Goal: Navigation & Orientation: Find specific page/section

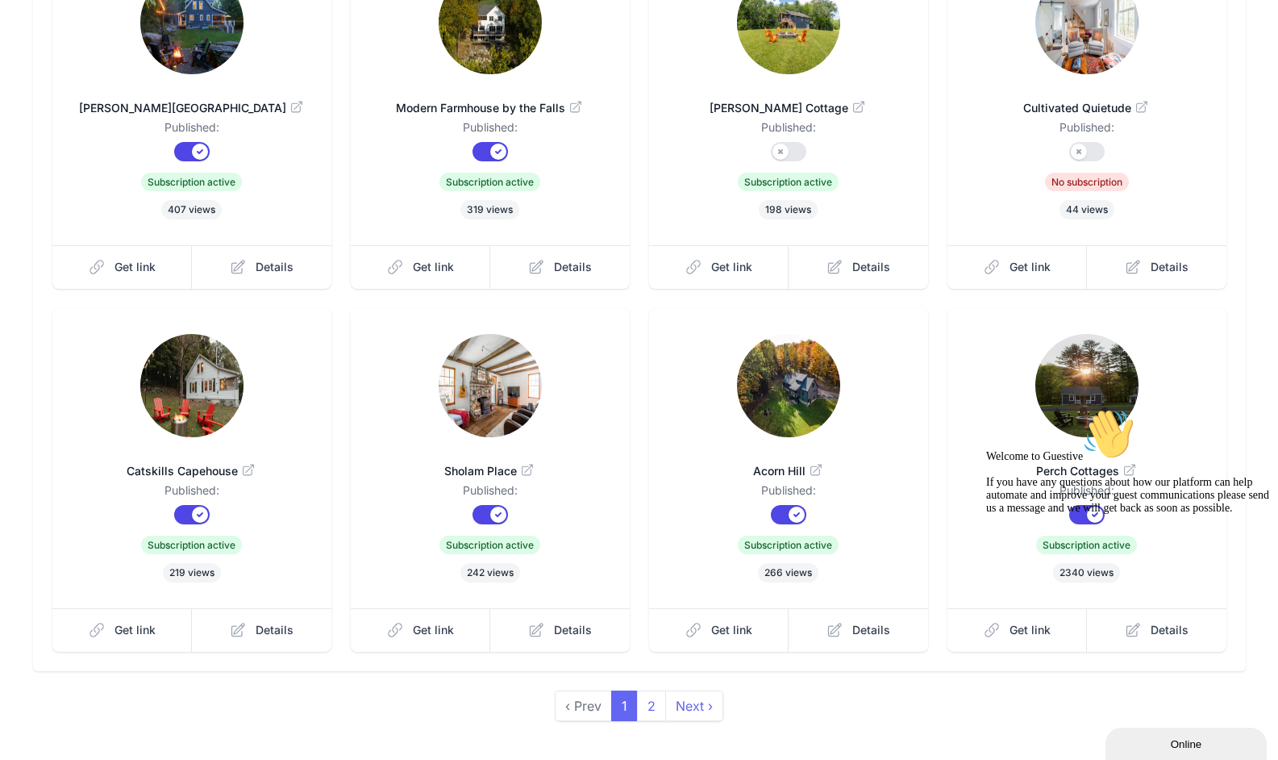
scroll to position [280, 0]
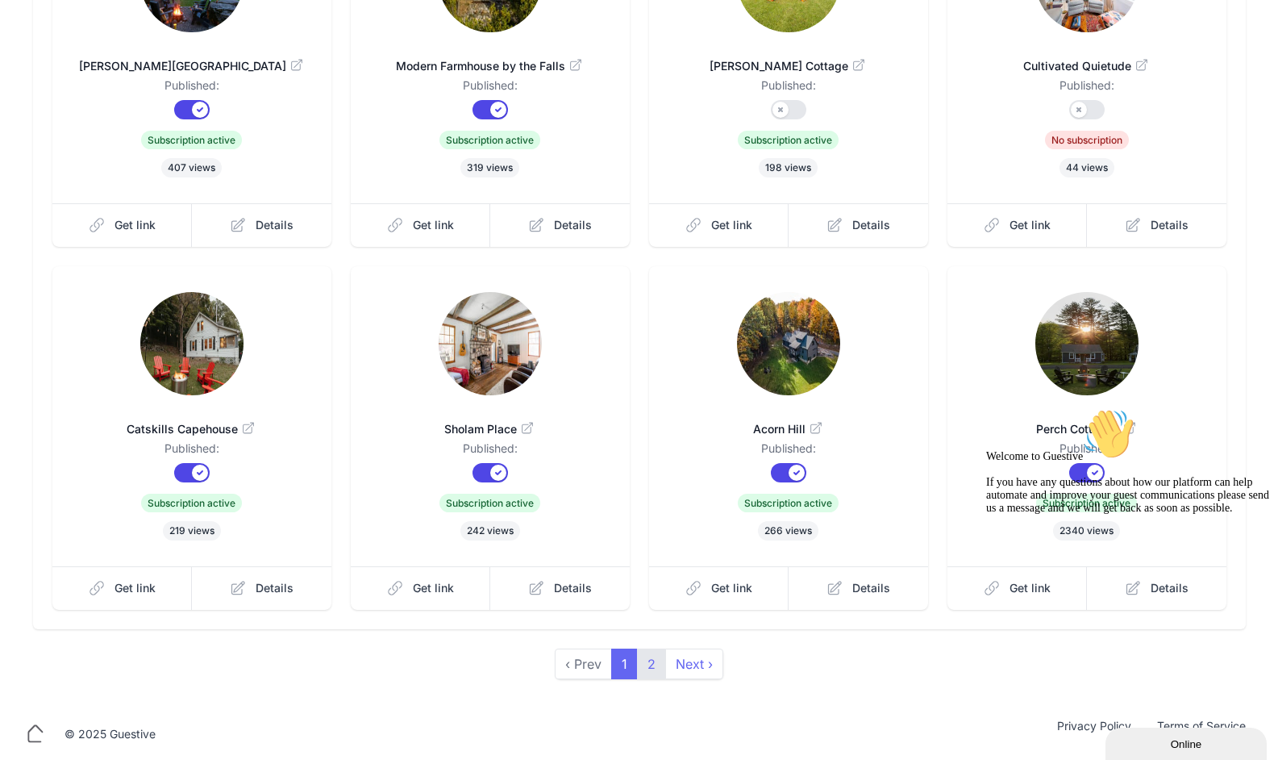
click at [658, 665] on link "2" at bounding box center [651, 663] width 29 height 31
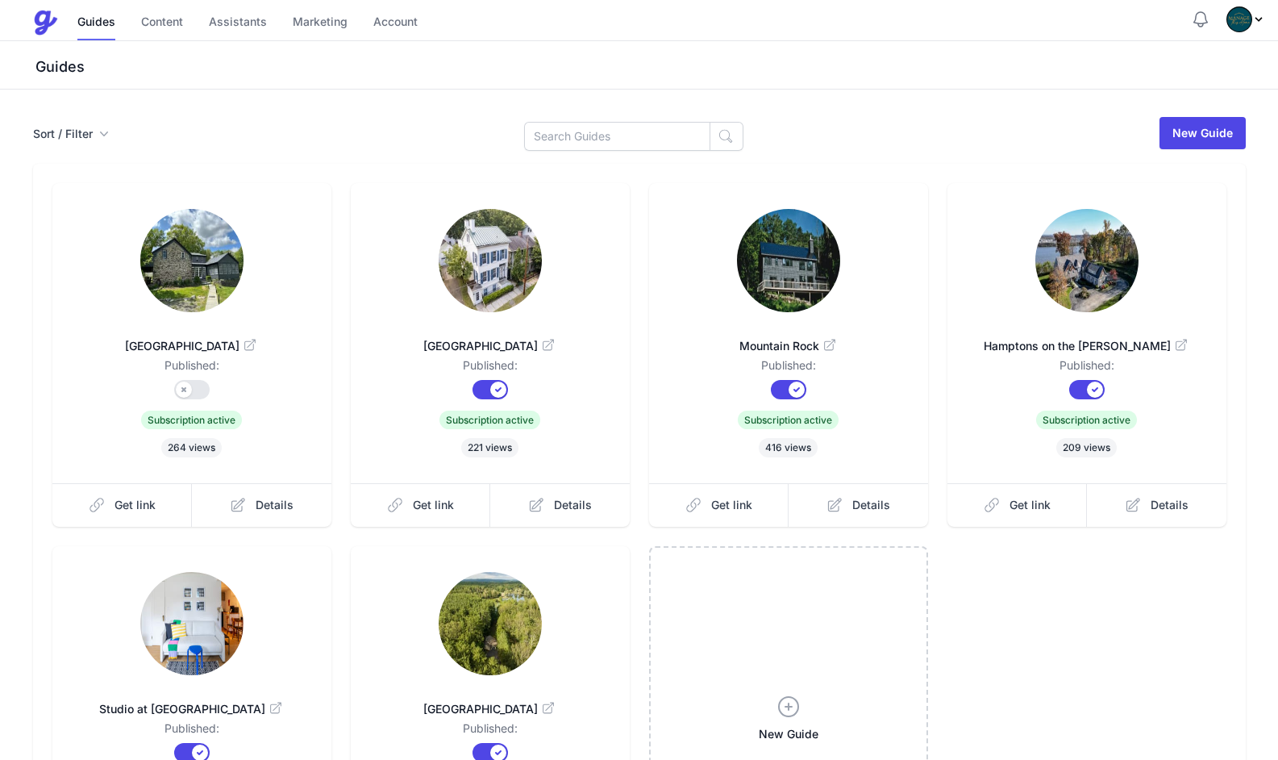
click at [178, 290] on img at bounding box center [191, 260] width 103 height 103
click at [167, 23] on link "Content" at bounding box center [162, 23] width 42 height 35
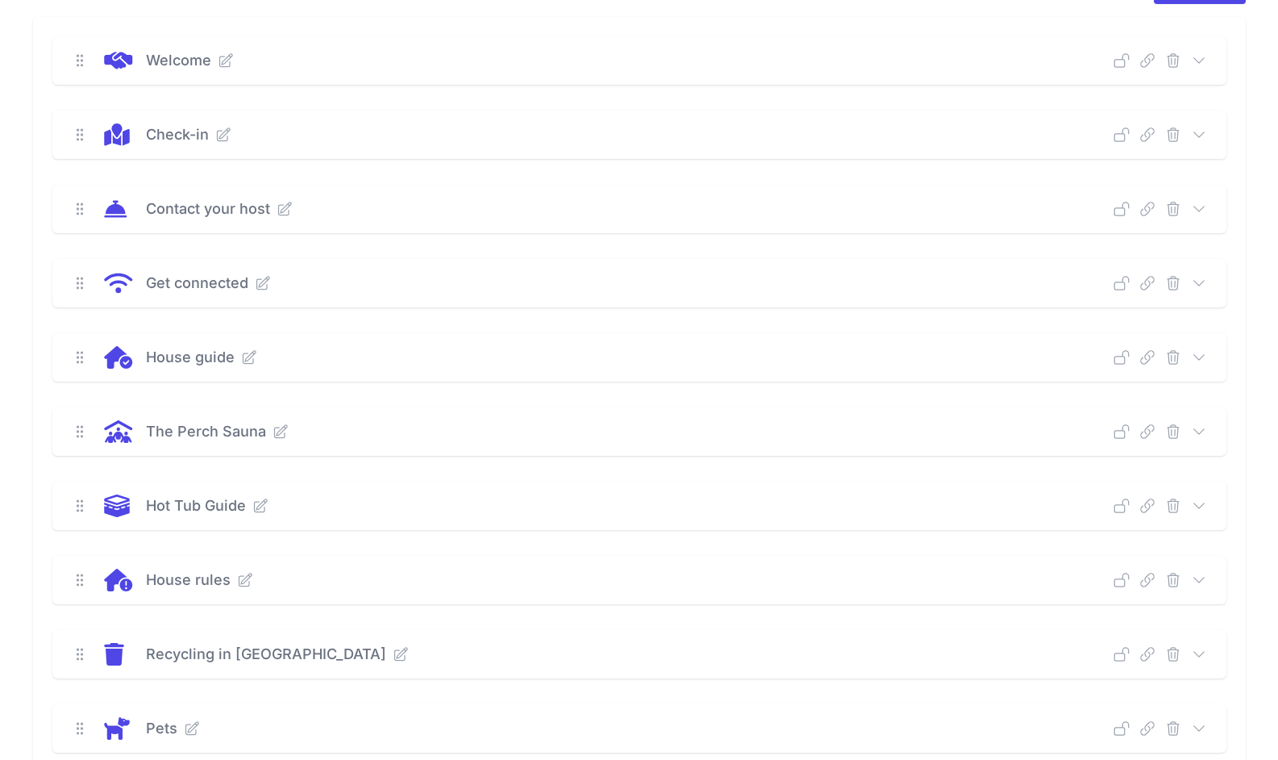
scroll to position [183, 0]
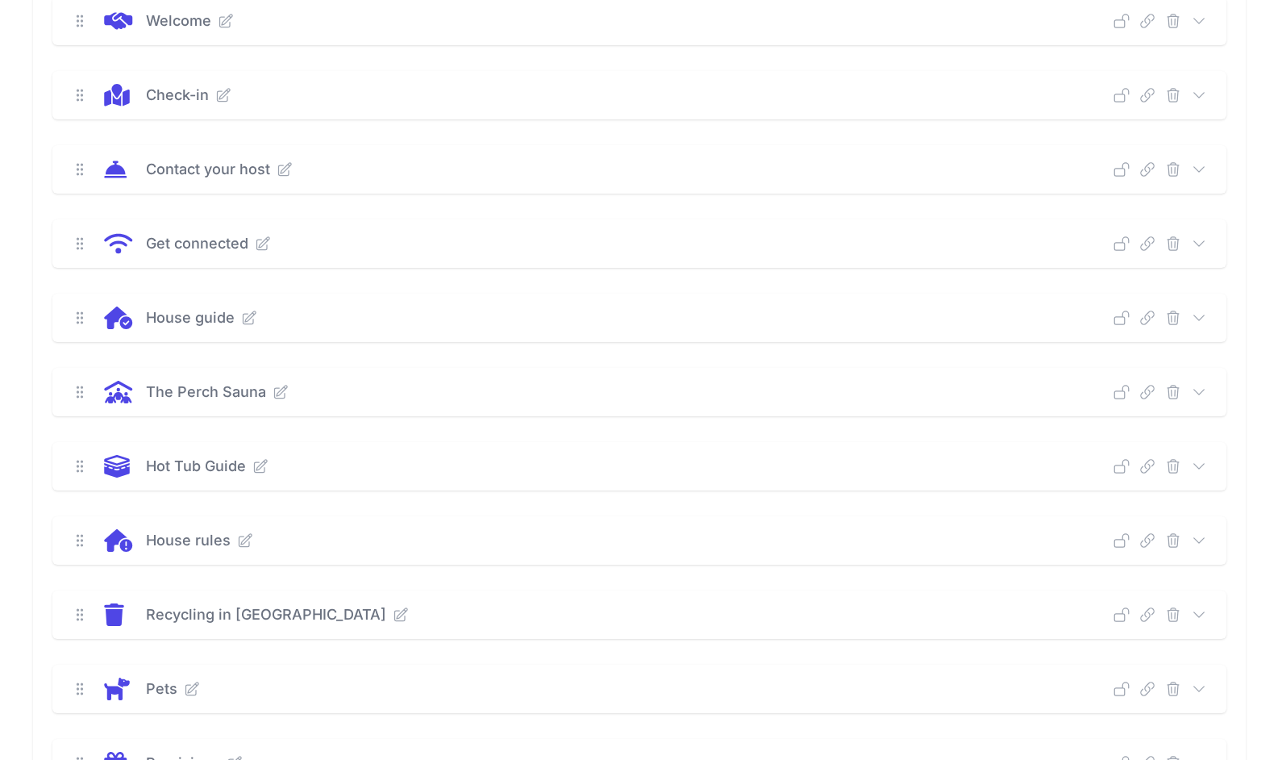
click at [252, 319] on icon at bounding box center [249, 318] width 16 height 16
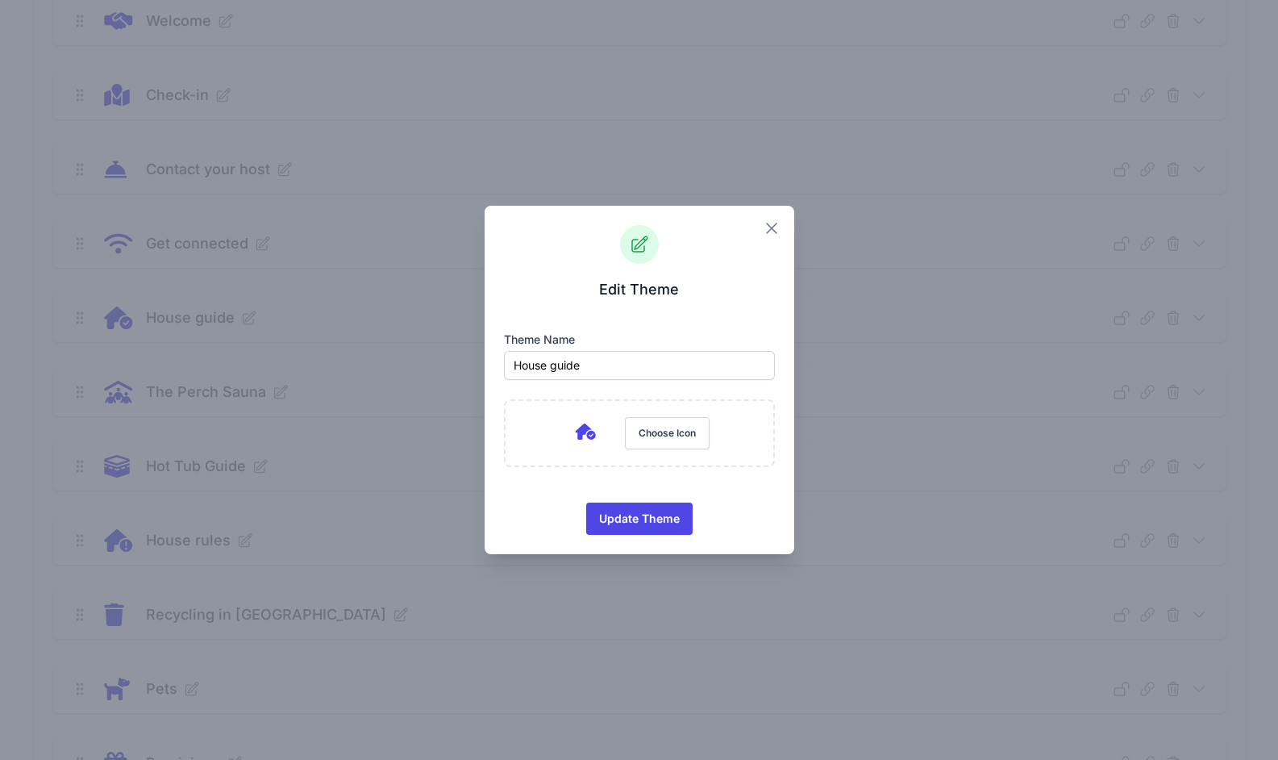
click at [769, 220] on icon "button" at bounding box center [771, 228] width 19 height 19
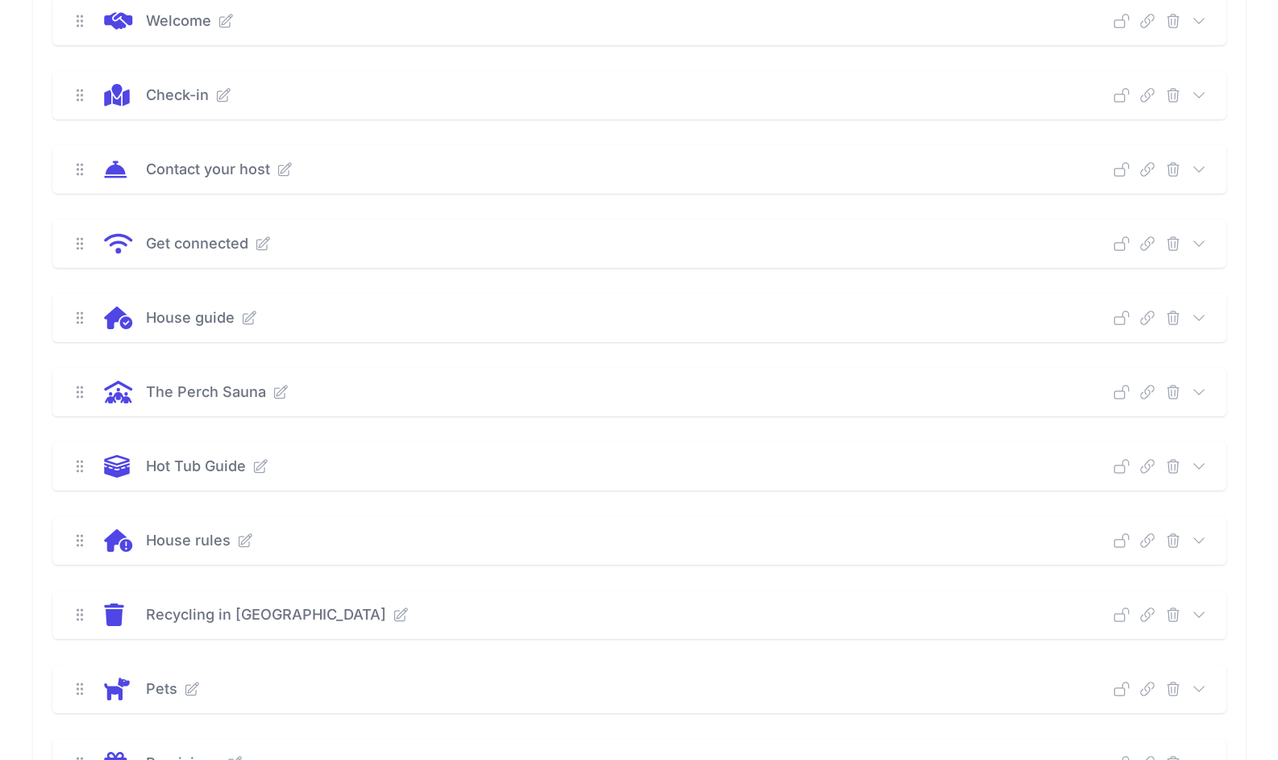
click at [1200, 316] on icon at bounding box center [1199, 318] width 16 height 16
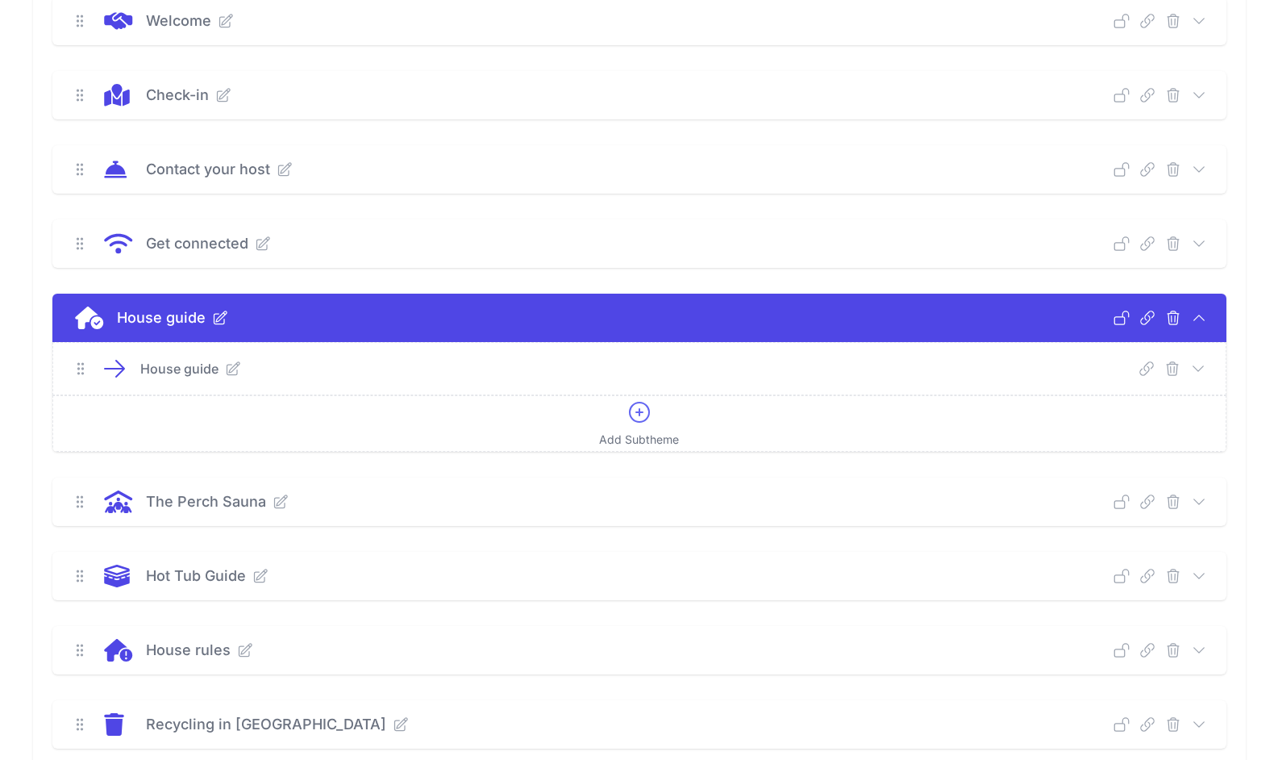
click at [1199, 366] on icon at bounding box center [1198, 369] width 16 height 16
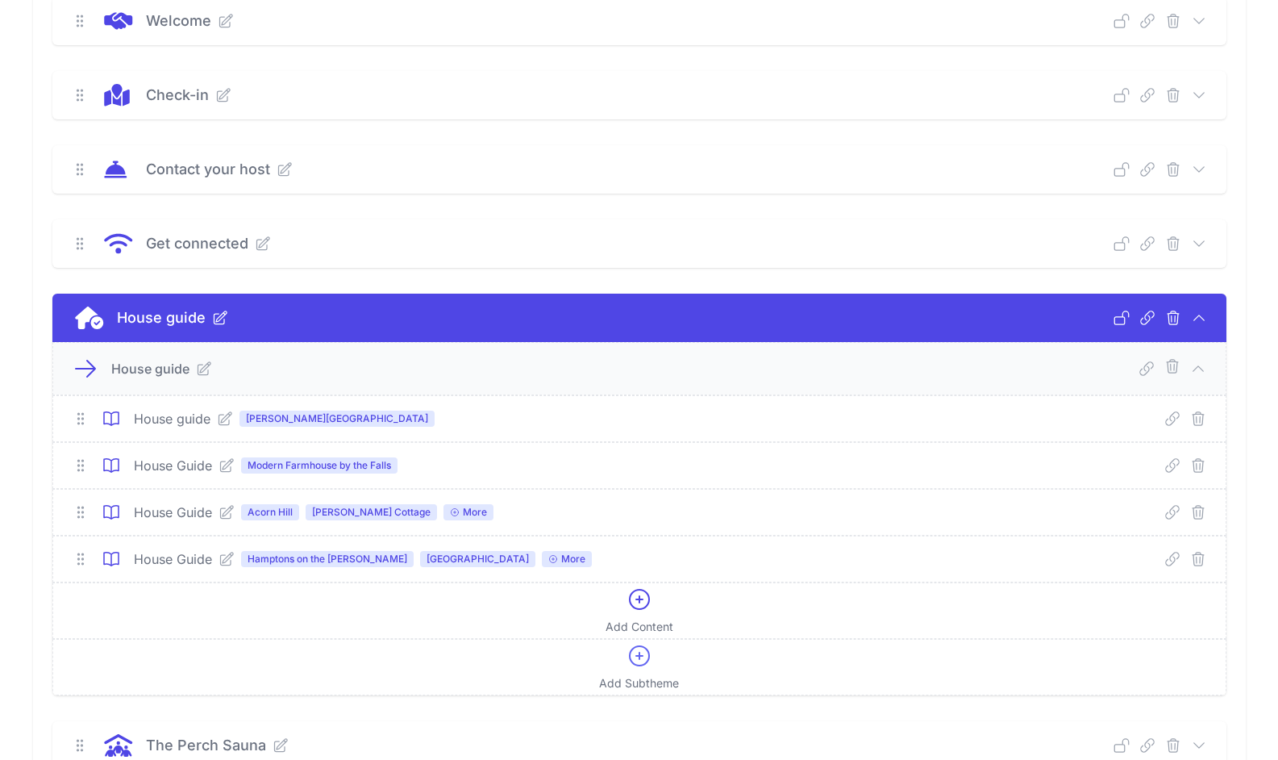
click at [201, 368] on icon at bounding box center [204, 369] width 16 height 16
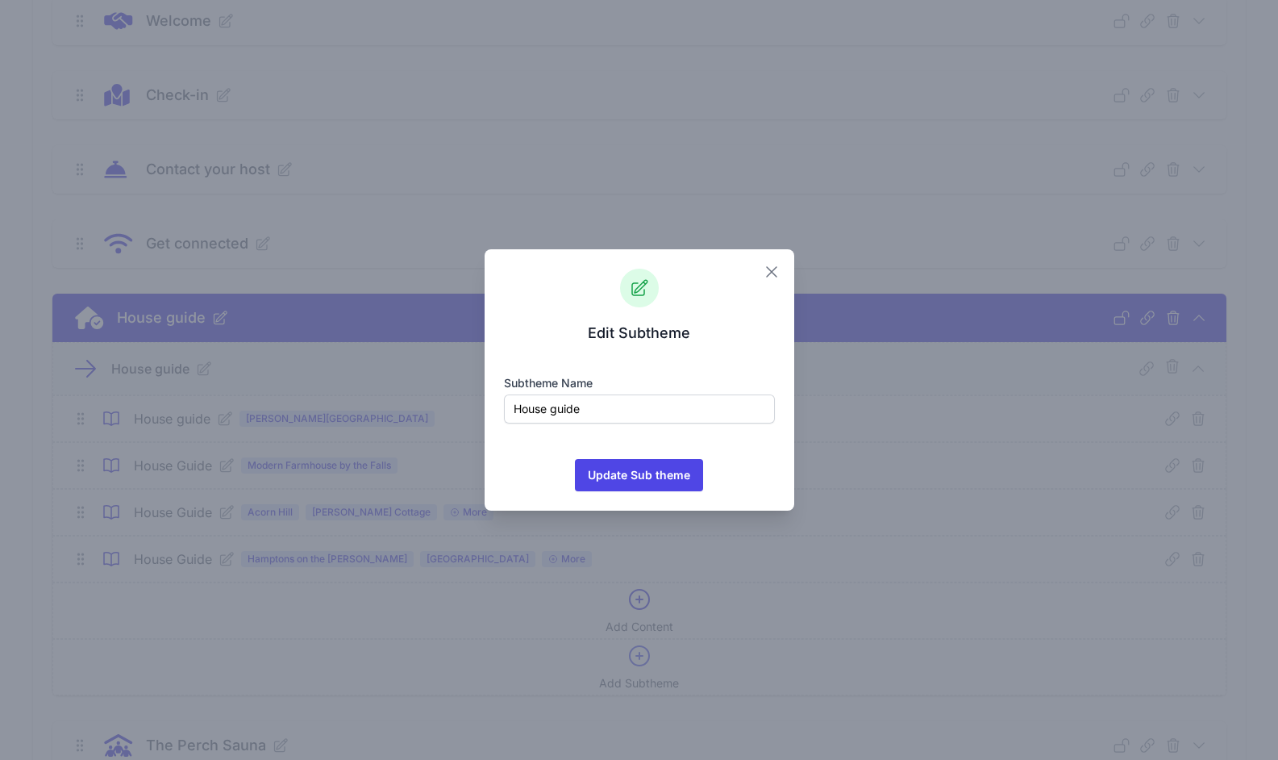
click at [766, 280] on icon "button" at bounding box center [771, 271] width 19 height 19
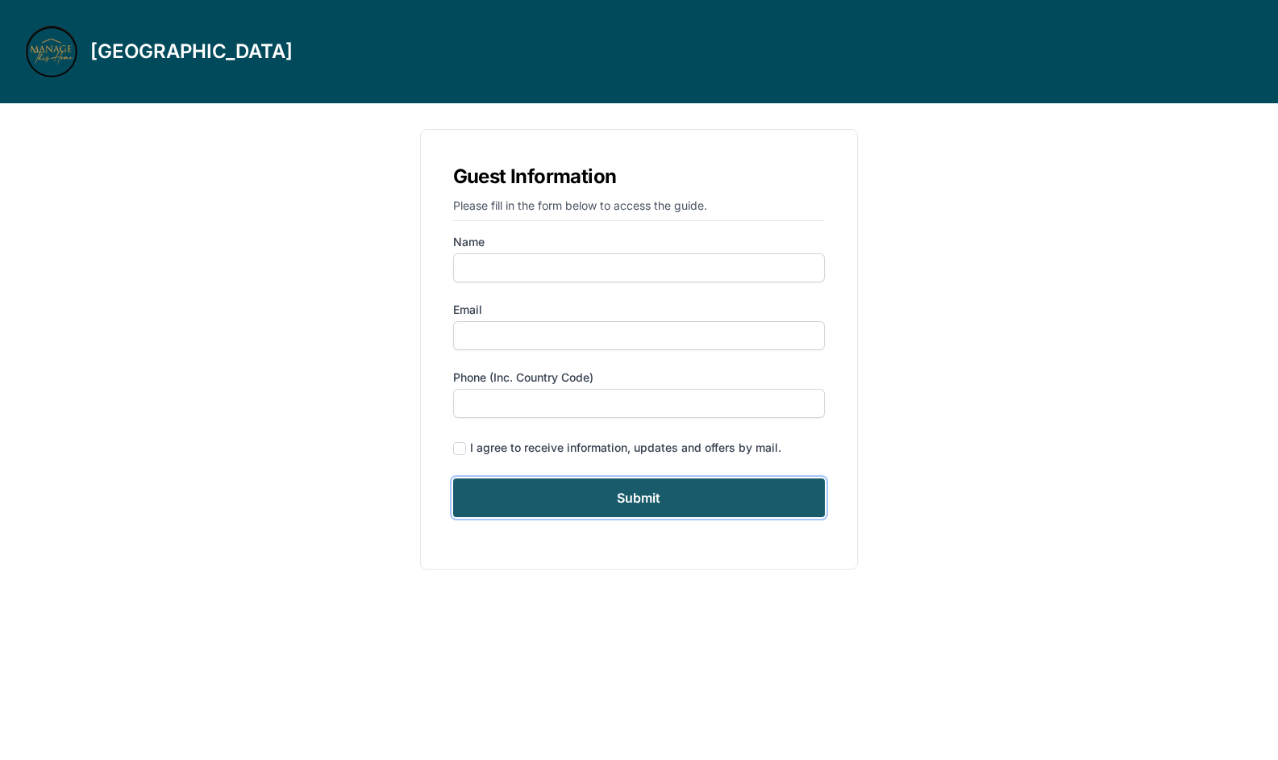
click at [607, 498] on input "Submit" at bounding box center [639, 497] width 373 height 39
